Goal: Task Accomplishment & Management: Use online tool/utility

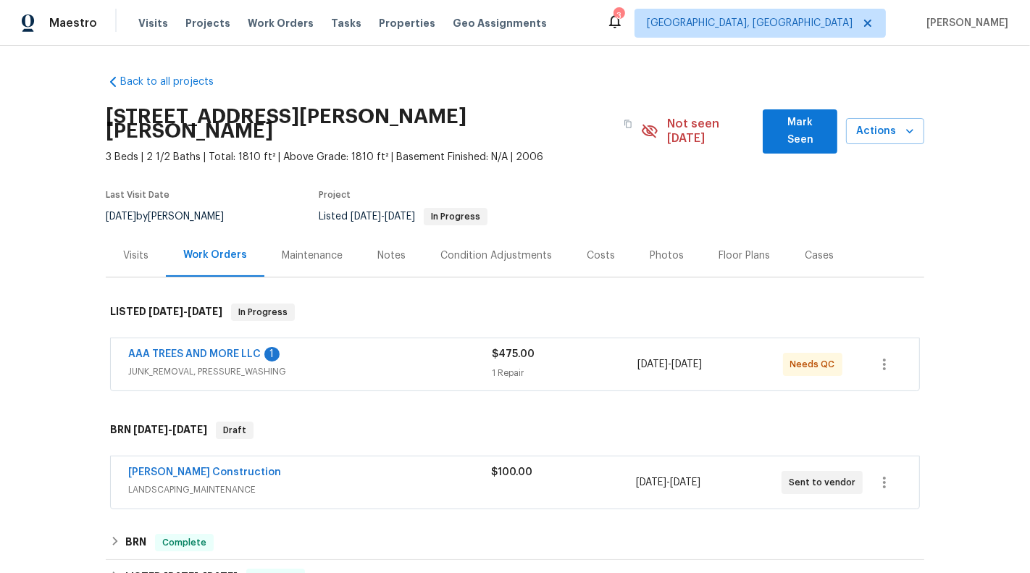
click at [563, 338] on div "AAA TREES AND MORE LLC 1 JUNK_REMOVAL, PRESSURE_WASHING $475.00 1 Repair [DATE]…" at bounding box center [515, 364] width 808 height 52
click at [190, 349] on link "AAA TREES AND MORE LLC" at bounding box center [194, 354] width 133 height 10
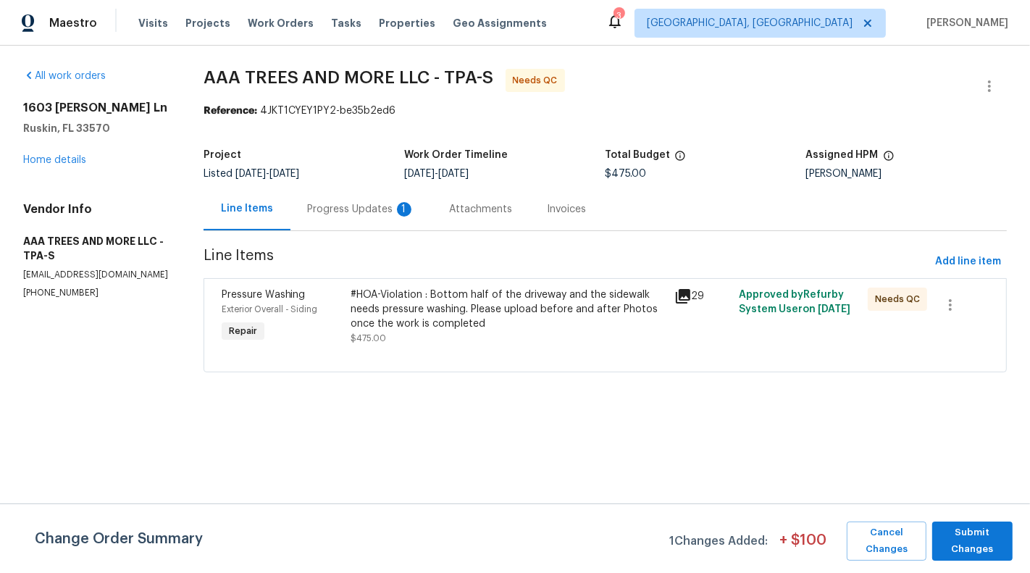
click at [362, 203] on div "Progress Updates 1" at bounding box center [361, 209] width 107 height 14
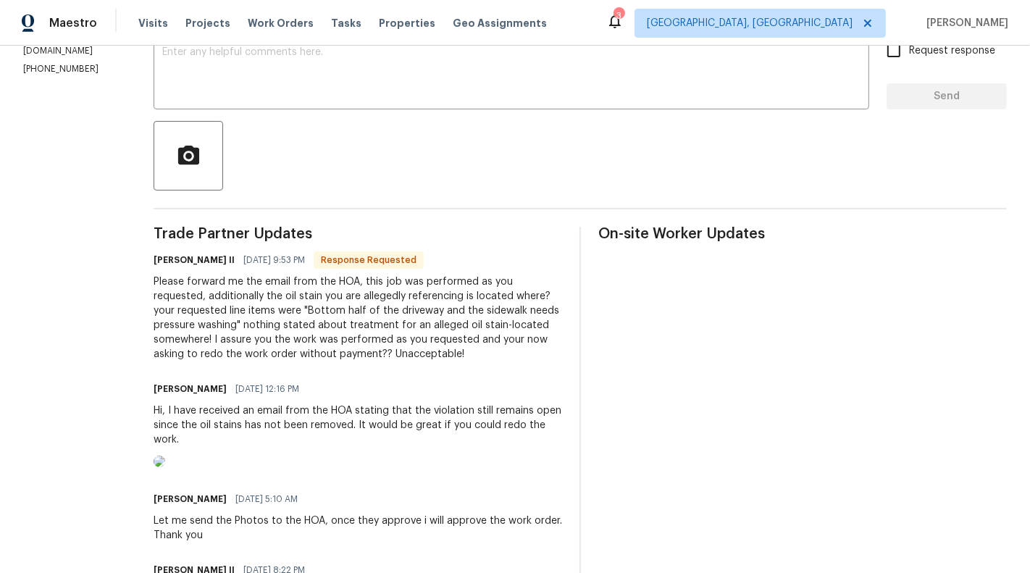
scroll to position [301, 0]
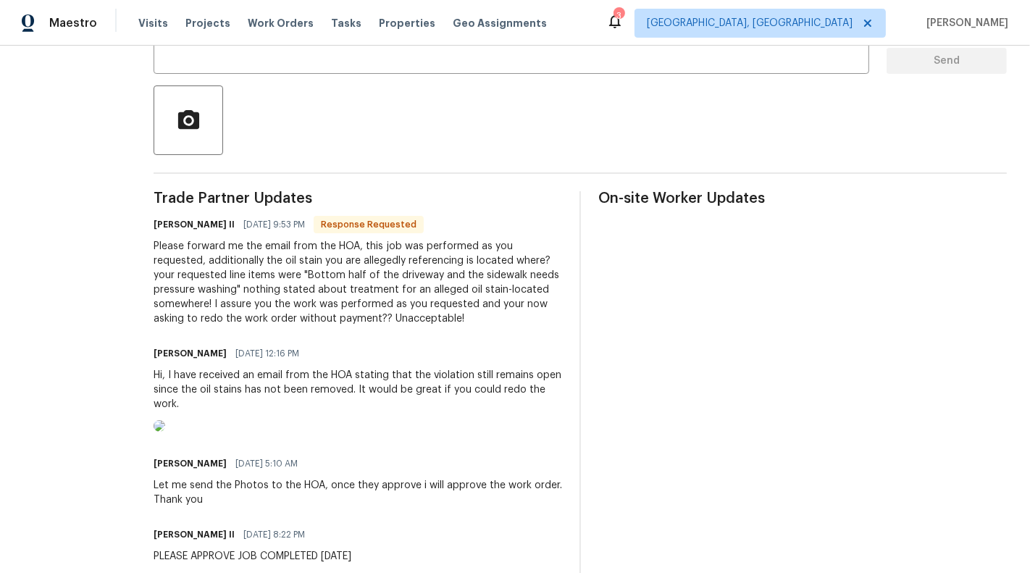
click at [165, 432] on img at bounding box center [160, 426] width 12 height 12
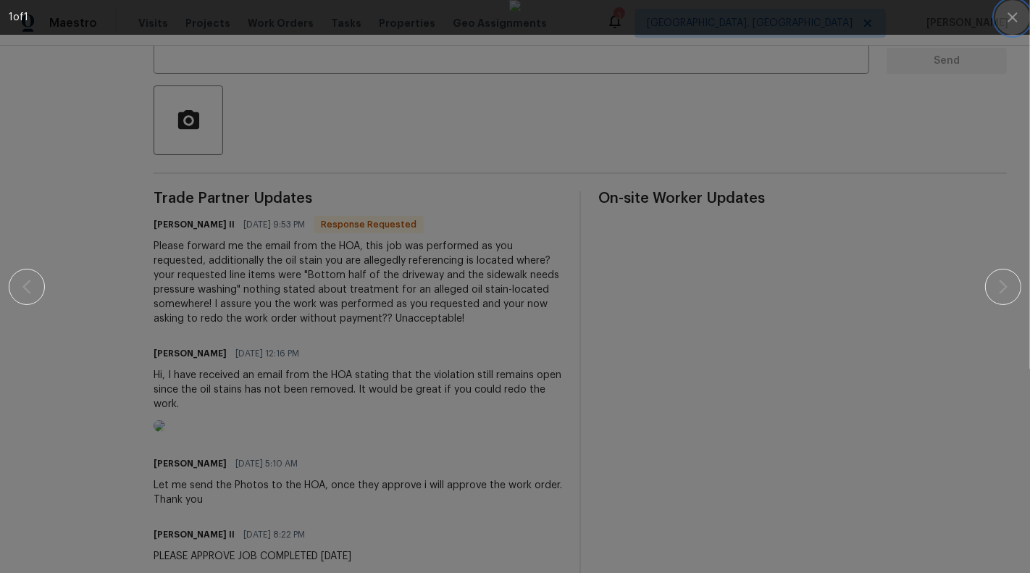
click at [1022, 10] on button "button" at bounding box center [1012, 17] width 35 height 35
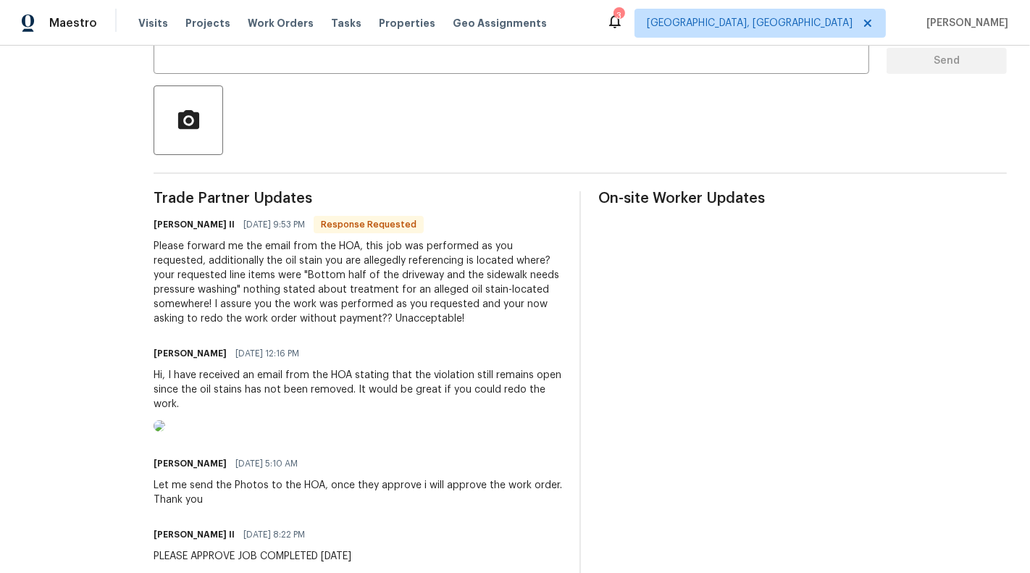
click at [327, 253] on div "Please forward me the email from the HOA, this job was performed as you request…" at bounding box center [358, 282] width 408 height 87
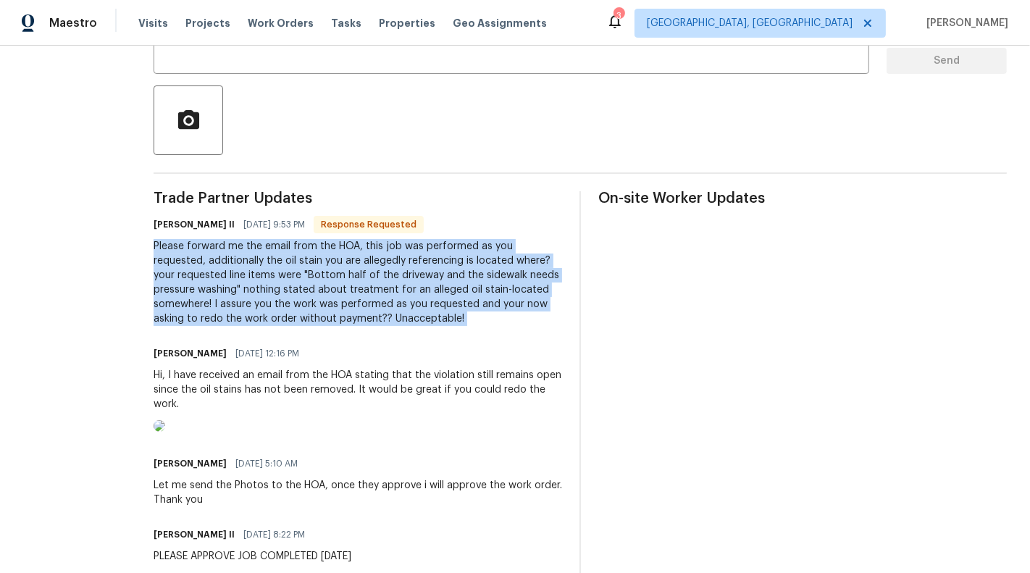
click at [327, 253] on div "Please forward me the email from the HOA, this job was performed as you request…" at bounding box center [358, 282] width 408 height 87
copy div "Please forward me the email from the HOA, this job was performed as you request…"
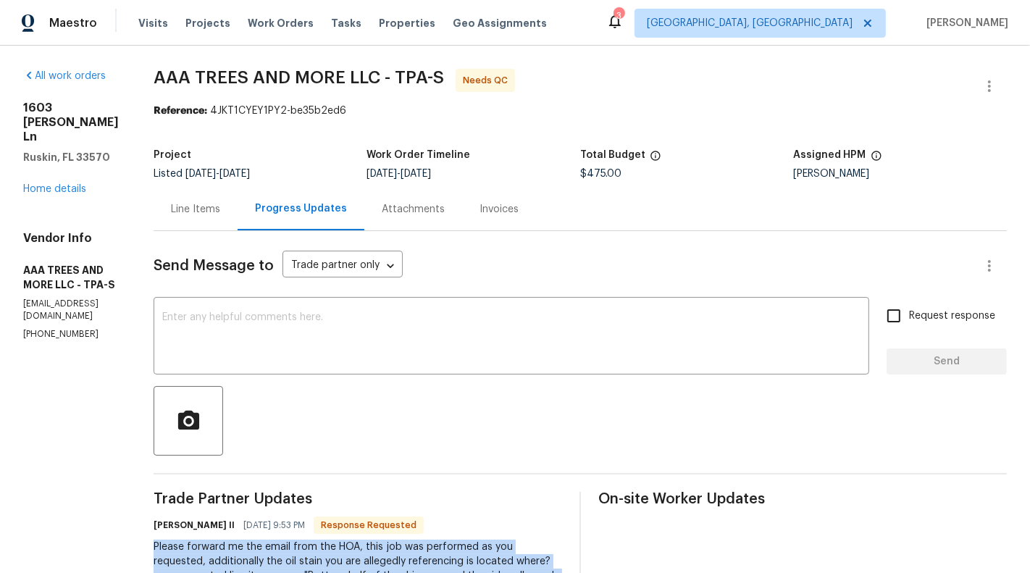
click at [220, 207] on div "Line Items" at bounding box center [195, 209] width 49 height 14
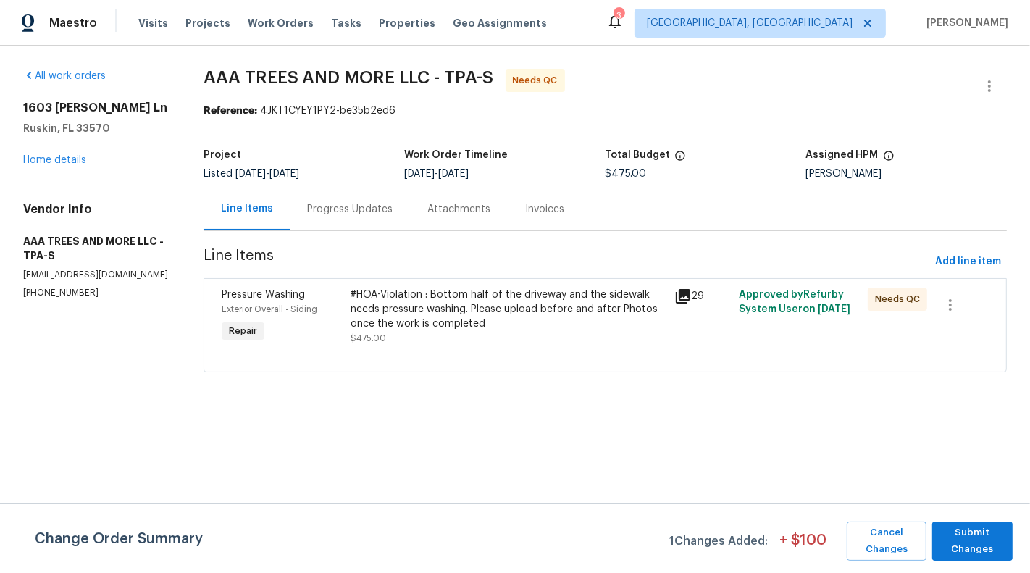
click at [340, 219] on div "Progress Updates" at bounding box center [350, 209] width 120 height 43
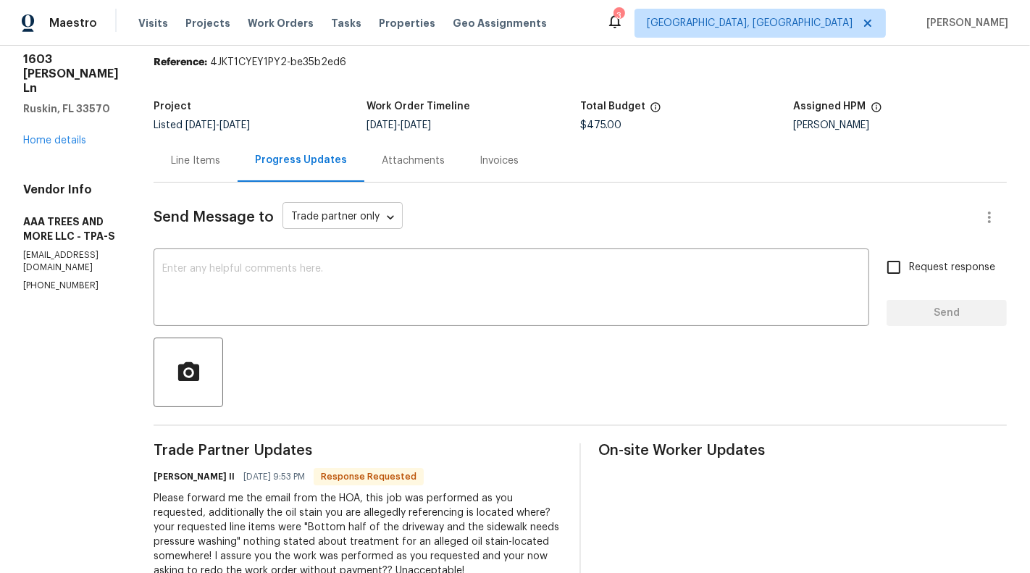
scroll to position [14, 0]
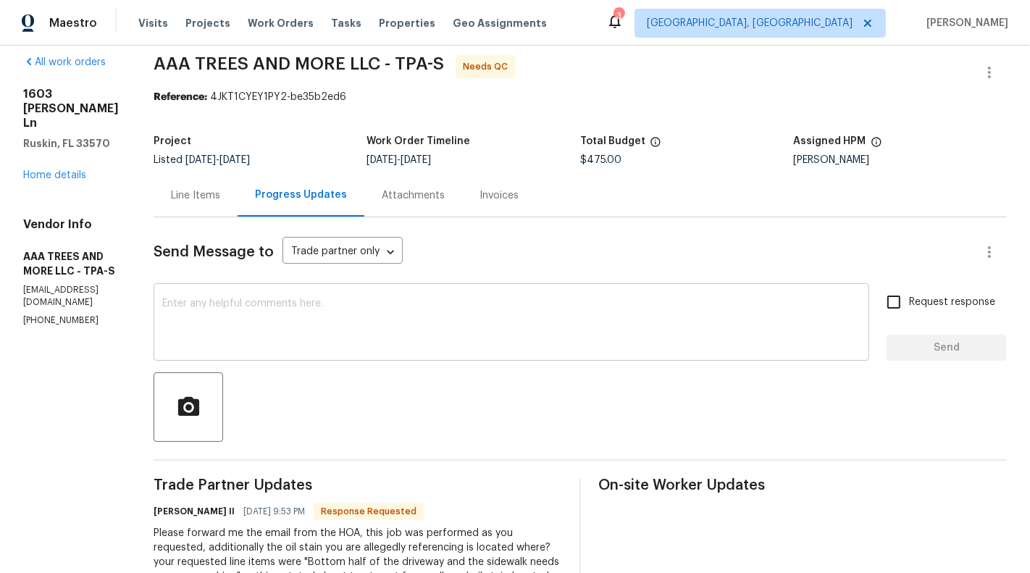
click at [303, 318] on textarea at bounding box center [511, 323] width 698 height 51
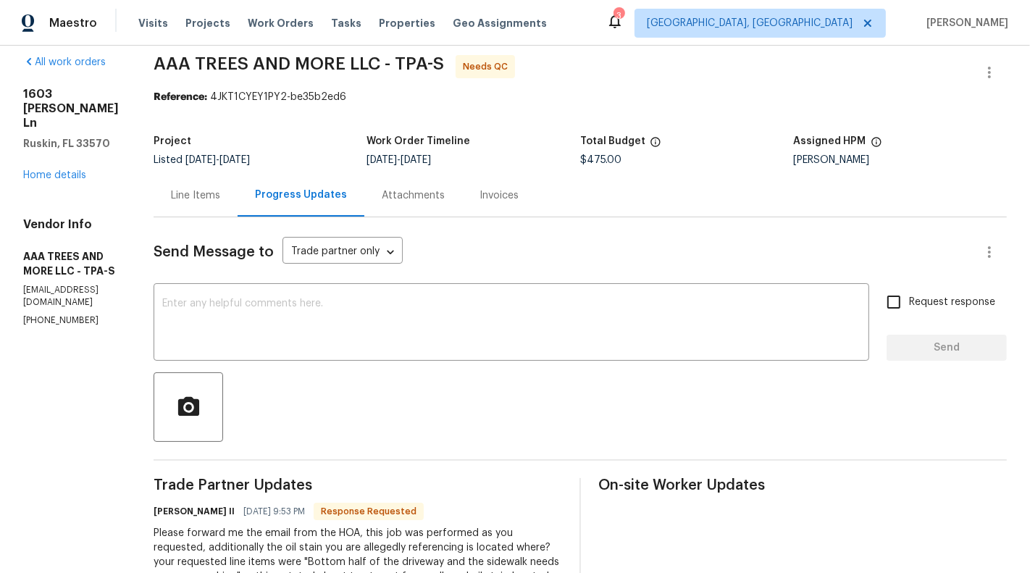
click at [46, 314] on p "[PHONE_NUMBER]" at bounding box center [71, 320] width 96 height 12
copy p "[PHONE_NUMBER]"
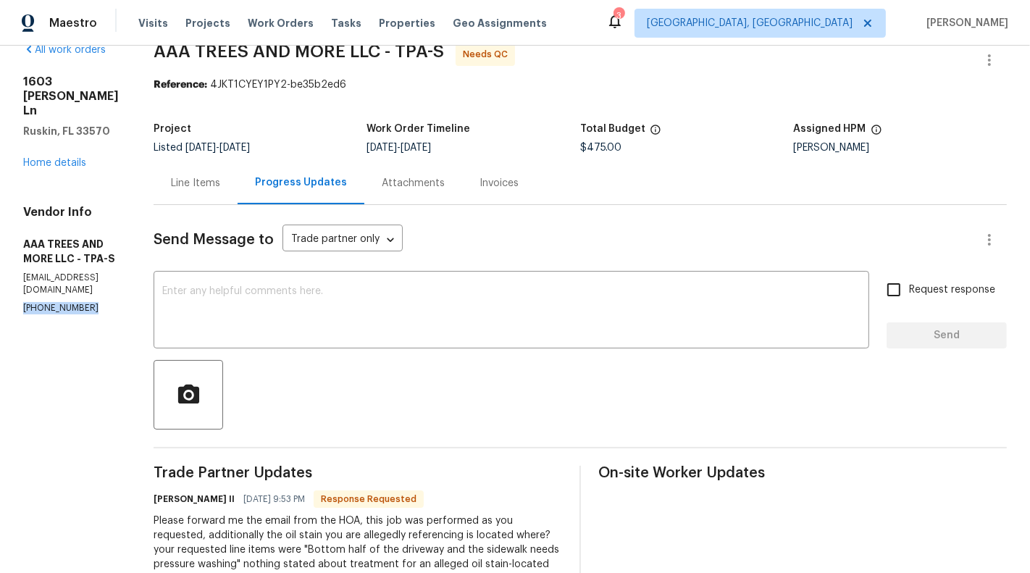
scroll to position [28, 0]
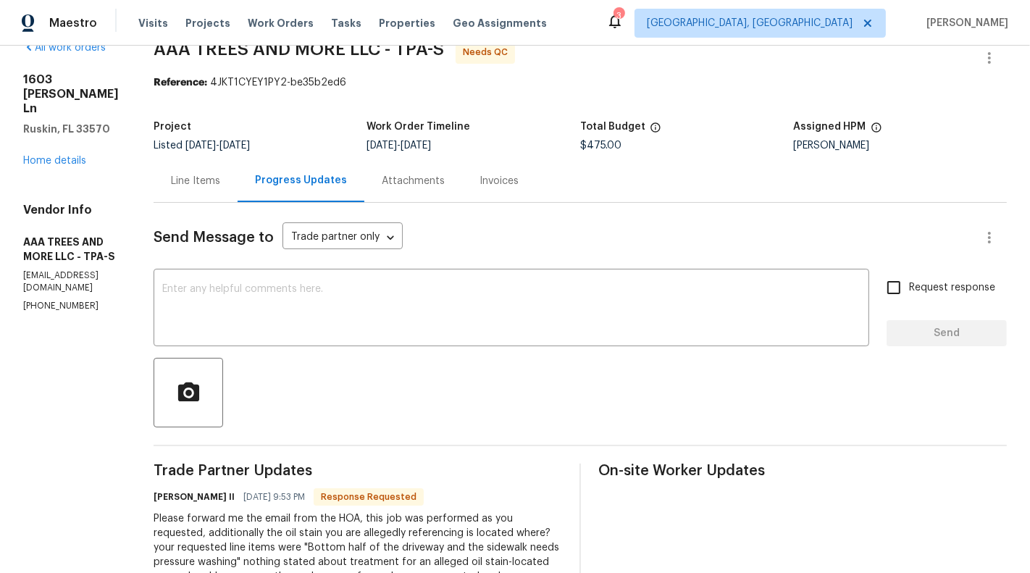
click at [203, 186] on div "Line Items" at bounding box center [195, 181] width 49 height 14
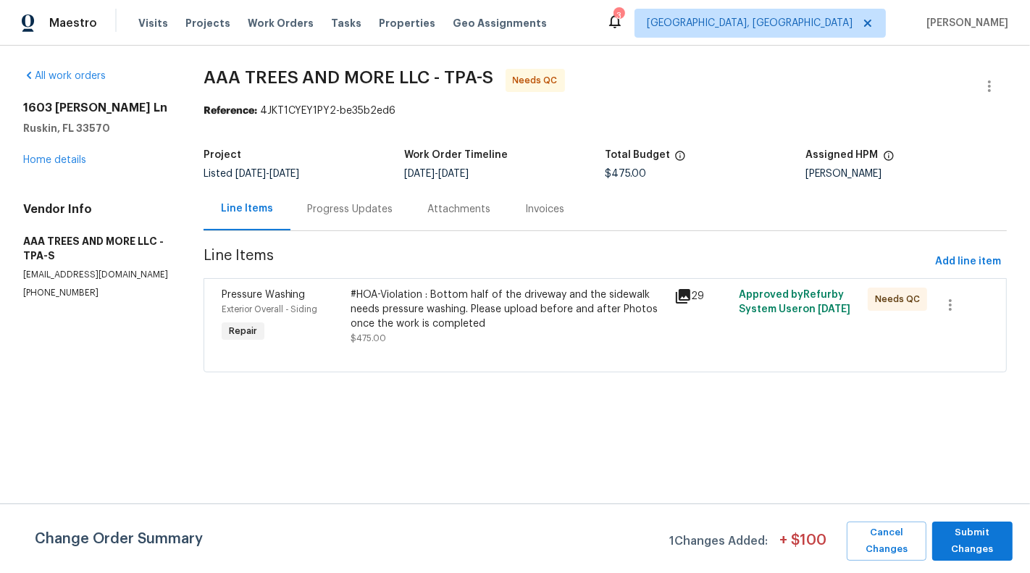
click at [65, 295] on p "[PHONE_NUMBER]" at bounding box center [96, 293] width 146 height 12
copy p "[PHONE_NUMBER]"
